Goal: Book appointment/travel/reservation

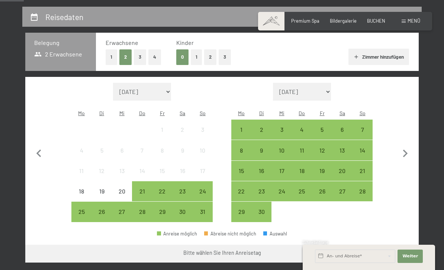
scroll to position [135, 0]
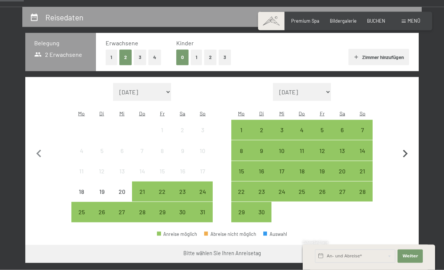
click at [407, 146] on icon "button" at bounding box center [405, 154] width 16 height 16
select select "2025-09-01"
select select "2025-10-01"
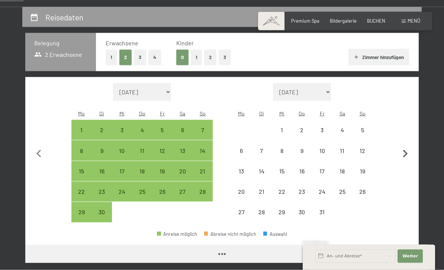
scroll to position [135, 0]
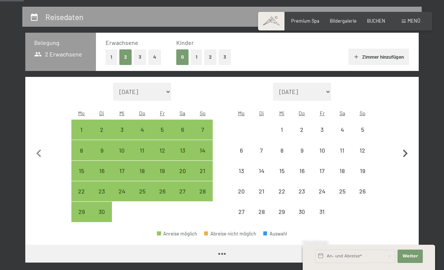
select select "2025-09-01"
select select "2025-10-01"
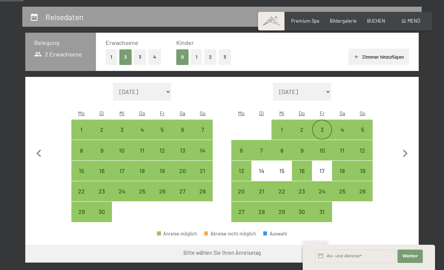
click at [324, 127] on div "3" at bounding box center [321, 136] width 19 height 19
select select "2025-09-01"
select select "2025-10-01"
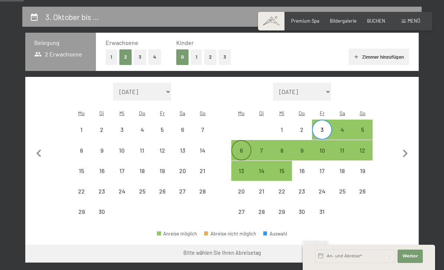
click at [241, 147] on div "6" at bounding box center [241, 156] width 19 height 19
select select "2025-09-01"
select select "2025-10-01"
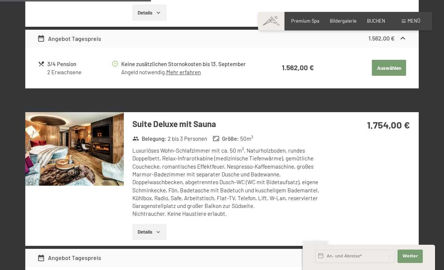
scroll to position [749, 0]
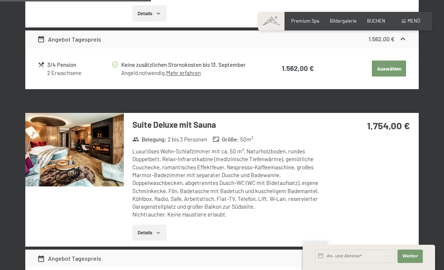
click at [140, 225] on button "Details" at bounding box center [149, 233] width 34 height 16
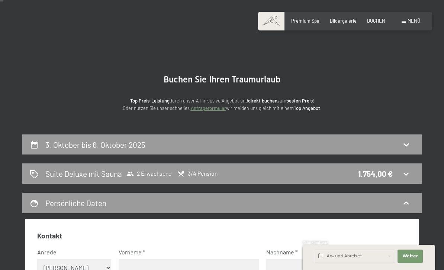
scroll to position [0, 0]
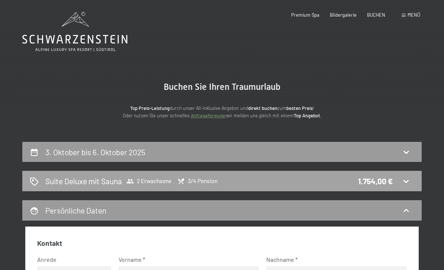
click at [51, 177] on h2 "Suite Deluxe mit Sauna" at bounding box center [83, 181] width 77 height 11
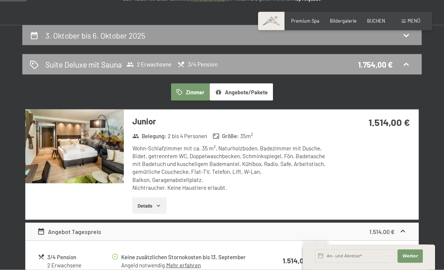
scroll to position [65, 0]
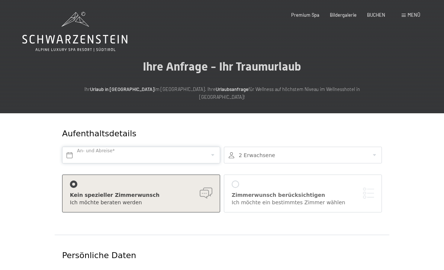
click at [78, 147] on input "text" at bounding box center [141, 155] width 158 height 17
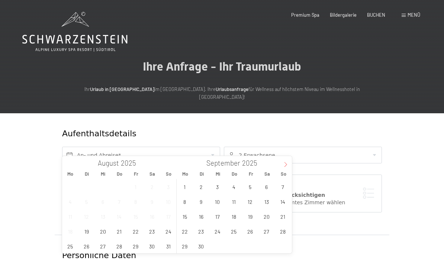
click at [285, 168] on span at bounding box center [285, 162] width 13 height 13
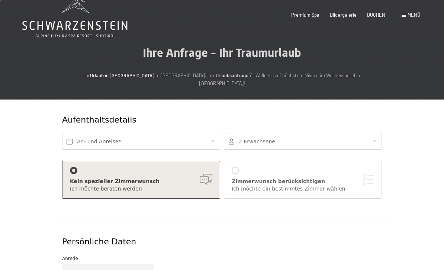
scroll to position [16, 0]
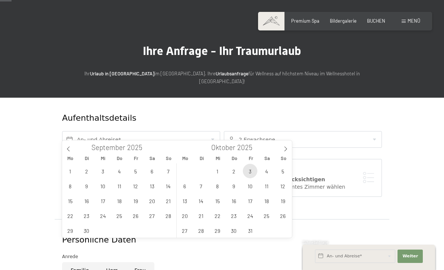
click at [249, 172] on span "3" at bounding box center [250, 171] width 14 height 14
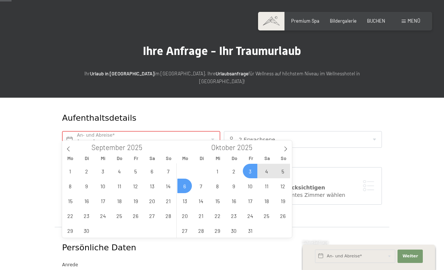
click at [184, 188] on span "6" at bounding box center [184, 186] width 14 height 14
type input "Fr. 03.10.2025 - Mo. 06.10.2025"
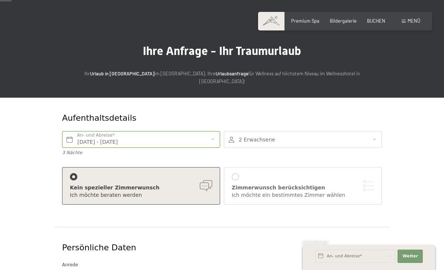
click at [260, 131] on div at bounding box center [303, 139] width 158 height 17
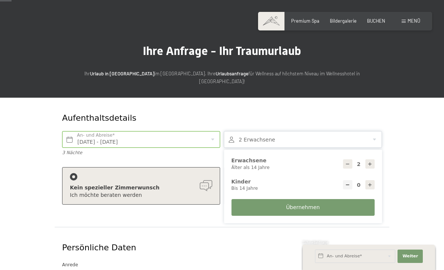
click at [374, 159] on div at bounding box center [369, 163] width 9 height 9
click at [370, 162] on icon at bounding box center [369, 164] width 5 height 5
type input "4"
click at [292, 204] on span "Übernehmen" at bounding box center [303, 207] width 34 height 7
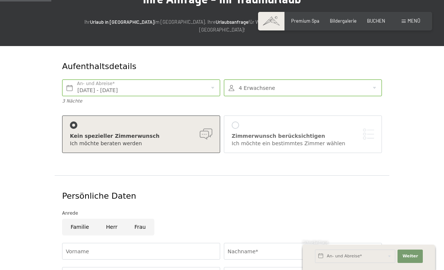
scroll to position [67, 0]
click at [237, 122] on div at bounding box center [234, 125] width 7 height 7
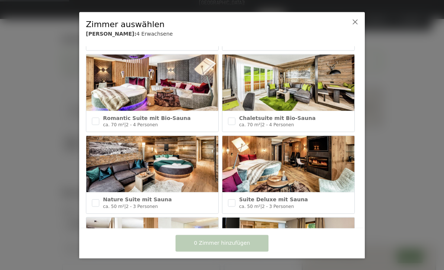
scroll to position [85, 0]
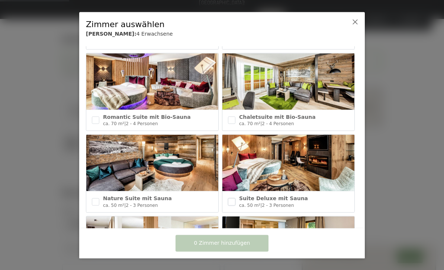
click at [231, 203] on input "checkbox" at bounding box center [231, 201] width 7 height 7
checkbox input "true"
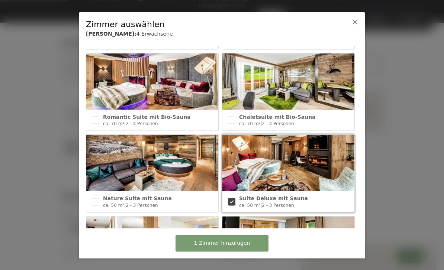
scroll to position [90, 0]
click at [222, 247] on span "1 Zimmer hinzufügen" at bounding box center [222, 243] width 56 height 7
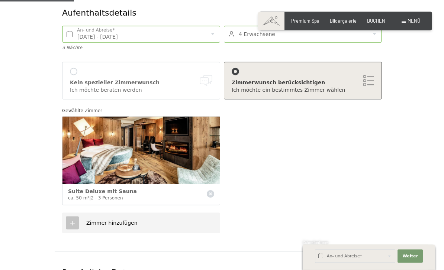
scroll to position [121, 0]
click at [74, 220] on icon at bounding box center [72, 223] width 7 height 7
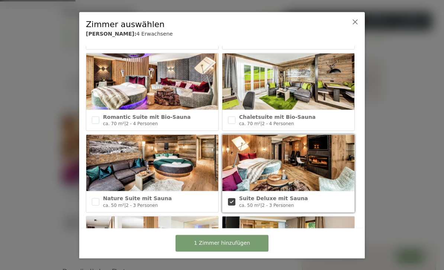
click at [225, 247] on span "1 Zimmer hinzufügen" at bounding box center [222, 243] width 56 height 7
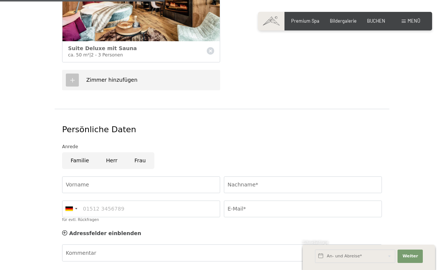
scroll to position [267, 0]
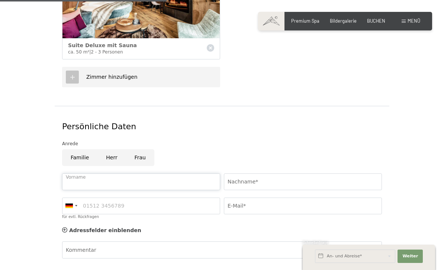
click at [121, 173] on input "Vorname" at bounding box center [141, 181] width 158 height 17
type input "Harry"
type input "Kollmitzer"
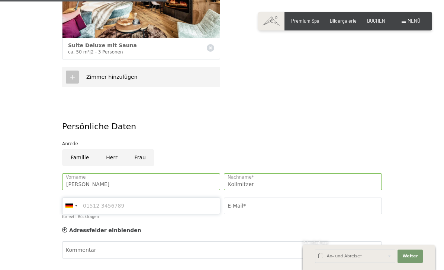
click at [139, 198] on input "für evtl. Rückfragen" at bounding box center [141, 206] width 158 height 17
click at [69, 204] on div at bounding box center [68, 206] width 7 height 4
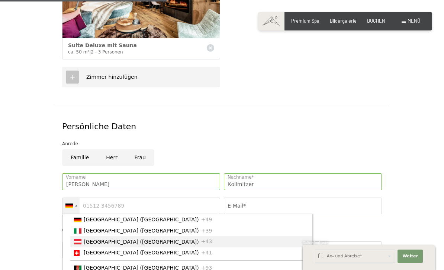
click at [98, 236] on li "Austria (Österreich) +43" at bounding box center [191, 241] width 242 height 11
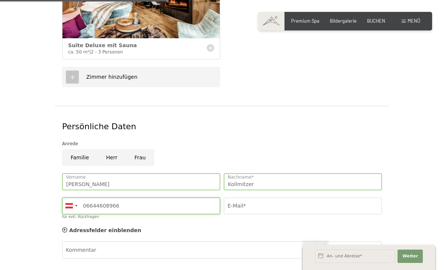
type input "06644608966"
click at [259, 198] on input "E-Mail*" at bounding box center [303, 206] width 158 height 17
type input "office@kollmitzer.info"
click at [144, 241] on div "Kommentar" at bounding box center [221, 262] width 319 height 43
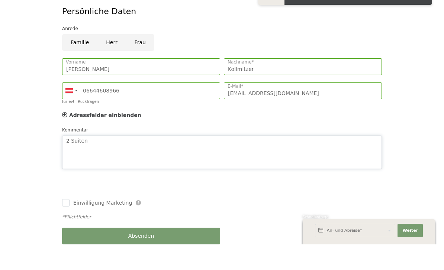
scroll to position [363, 0]
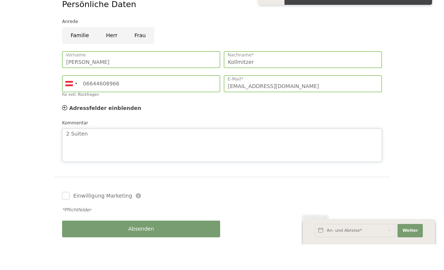
type textarea "2 Suiten"
click at [64, 218] on input "Einwilligung Marketing" at bounding box center [65, 221] width 7 height 7
checkbox input "true"
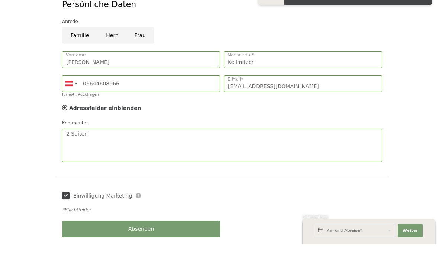
scroll to position [389, 0]
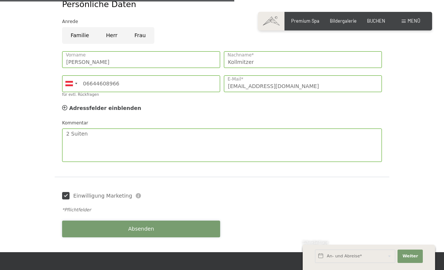
click at [124, 221] on button "Absenden" at bounding box center [141, 229] width 158 height 17
